Goal: Transaction & Acquisition: Download file/media

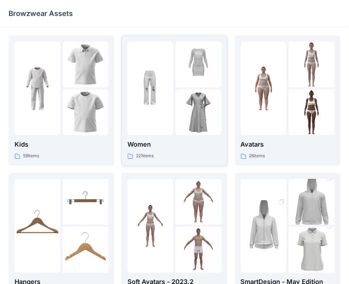
click at [195, 133] on img at bounding box center [198, 112] width 46 height 46
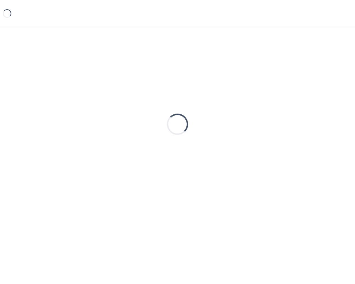
click at [195, 133] on div "Loading..." at bounding box center [178, 123] width 338 height 177
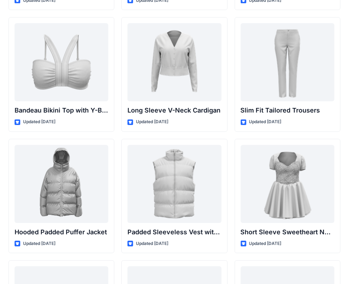
scroll to position [709, 0]
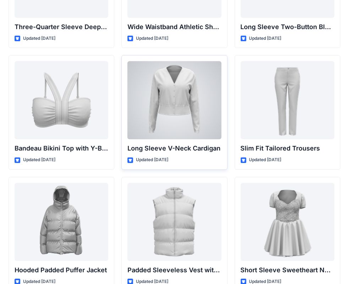
click at [183, 105] on div at bounding box center [174, 100] width 94 height 78
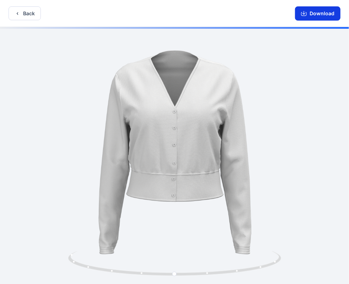
click at [305, 18] on button "Download" at bounding box center [317, 13] width 45 height 14
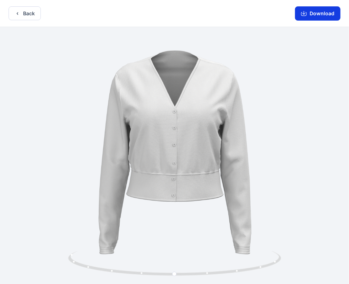
click at [314, 11] on button "Download" at bounding box center [317, 13] width 45 height 14
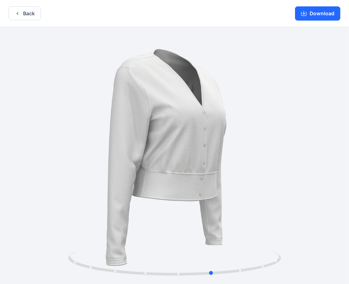
drag, startPoint x: 250, startPoint y: 120, endPoint x: 296, endPoint y: 122, distance: 45.8
click at [314, 10] on button "Download" at bounding box center [317, 13] width 45 height 14
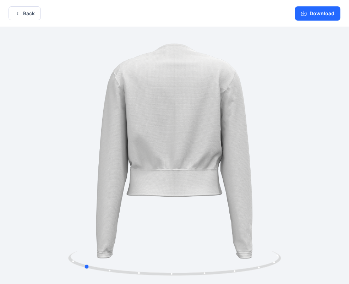
drag, startPoint x: 162, startPoint y: 139, endPoint x: 451, endPoint y: 176, distance: 291.4
click at [349, 176] on html "Back Download Version History" at bounding box center [174, 142] width 349 height 285
